Goal: Unclear

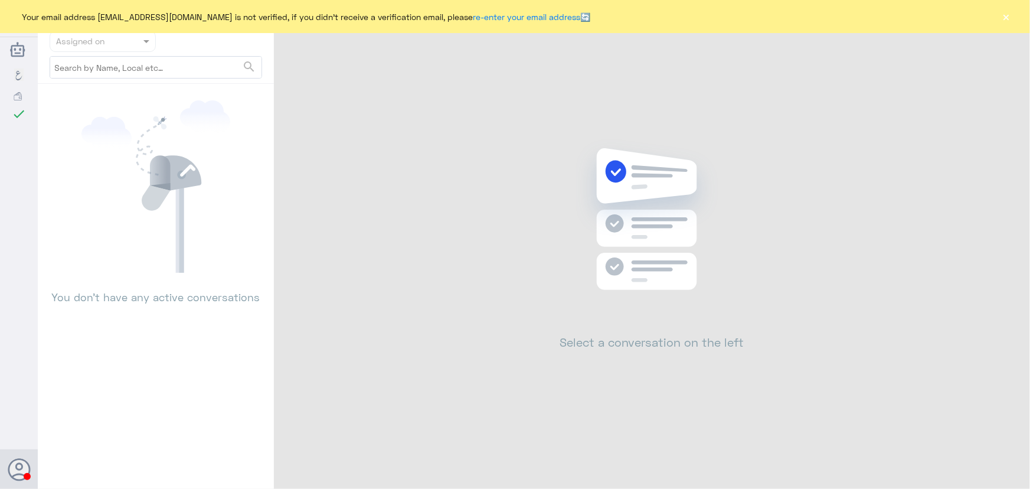
click at [1001, 20] on button "×" at bounding box center [1006, 17] width 12 height 12
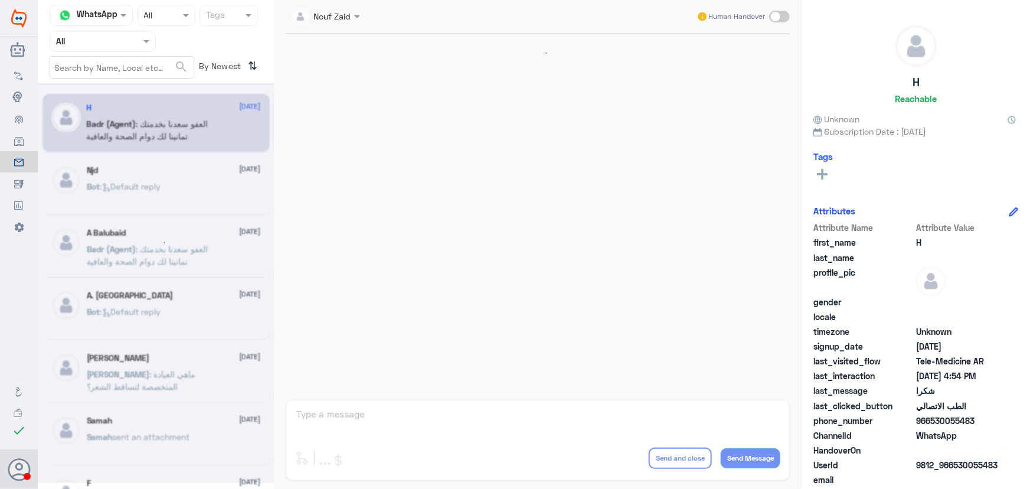
scroll to position [562, 0]
